Goal: Transaction & Acquisition: Download file/media

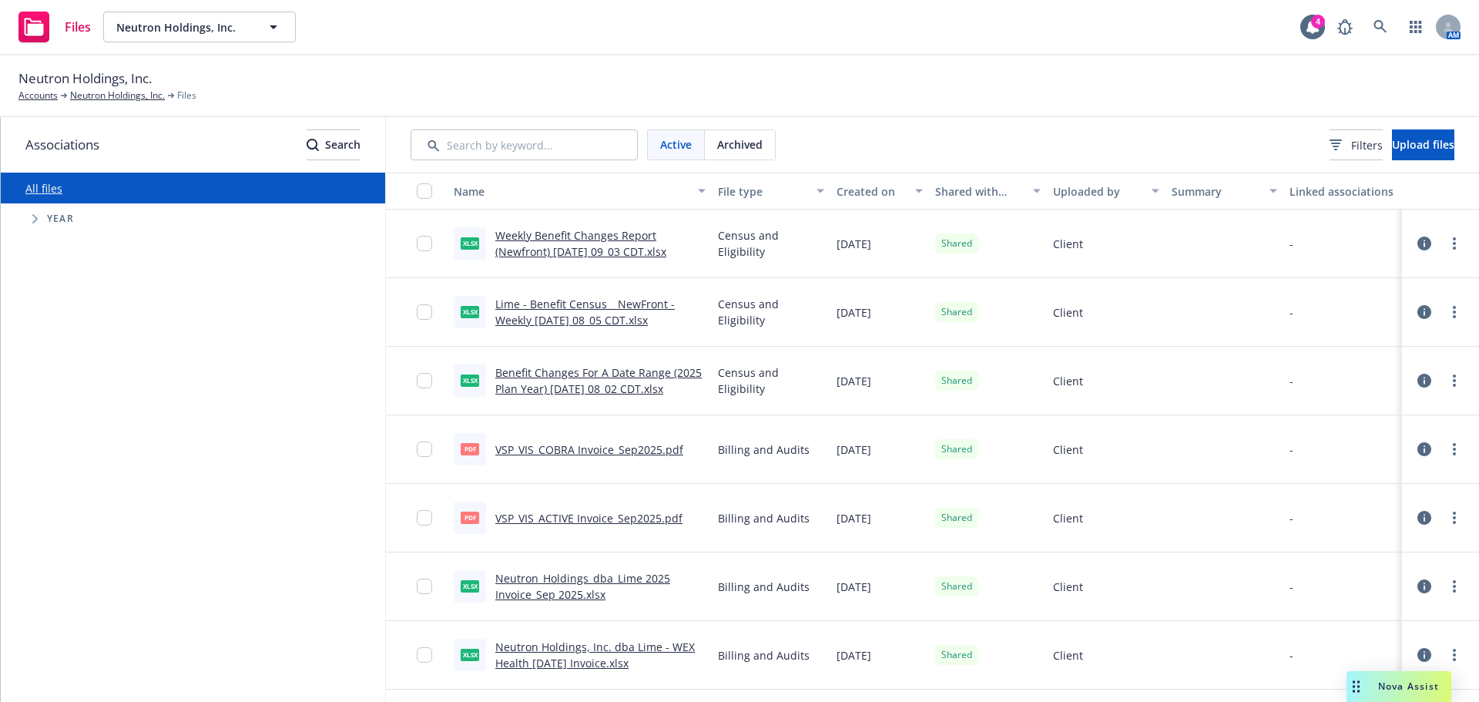
click at [1434, 235] on div at bounding box center [1440, 243] width 46 height 31
click at [1445, 236] on link "more" at bounding box center [1454, 243] width 18 height 18
click at [1382, 327] on link "Download" at bounding box center [1374, 336] width 153 height 31
